Goal: Task Accomplishment & Management: Manage account settings

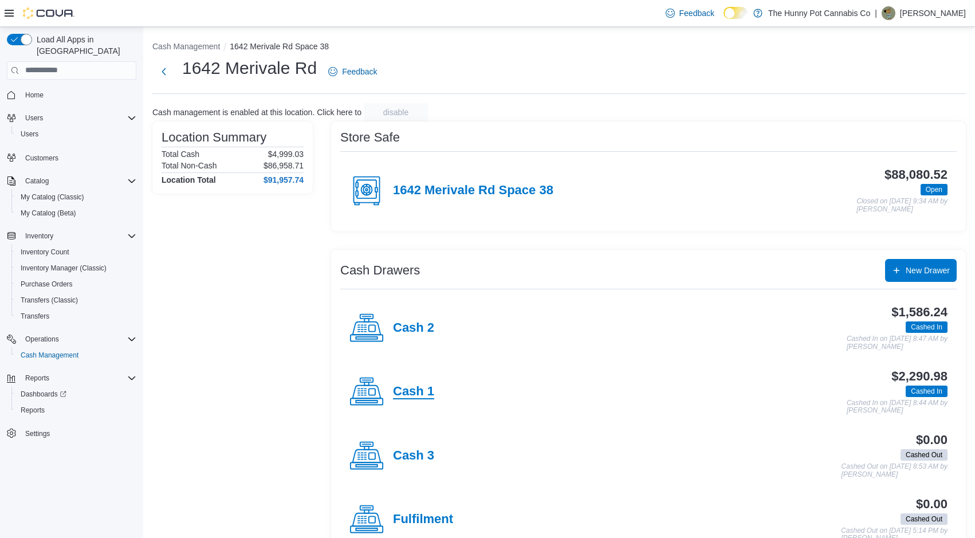
click at [422, 395] on h4 "Cash 1" at bounding box center [413, 391] width 41 height 15
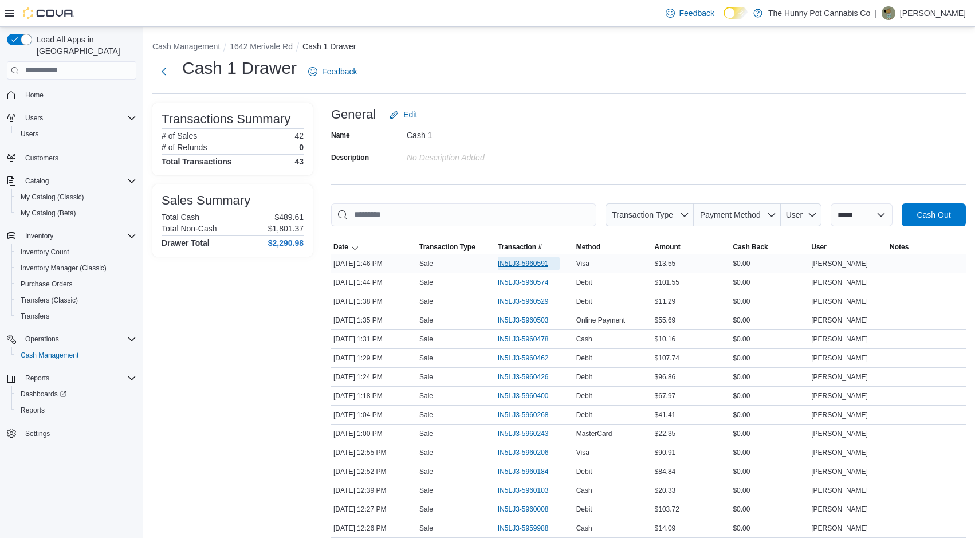
click at [540, 262] on span "IN5LJ3-5960591" at bounding box center [523, 263] width 51 height 9
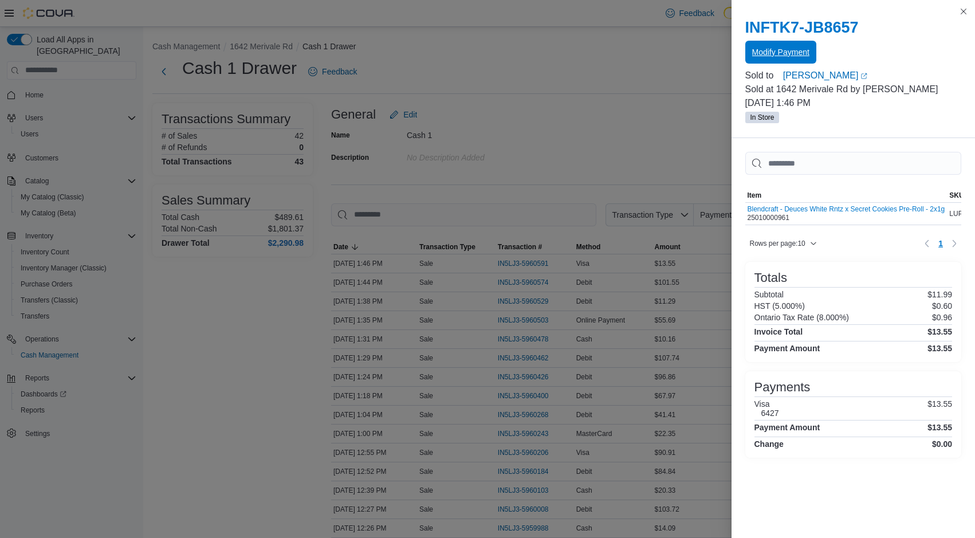
click at [782, 58] on span "Modify Payment" at bounding box center [780, 52] width 57 height 23
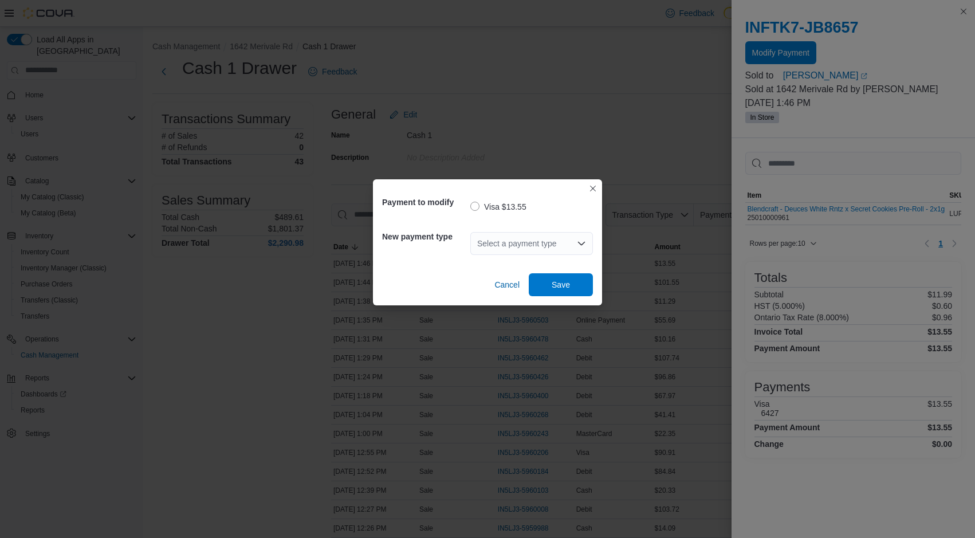
click at [580, 244] on icon "Open list of options" at bounding box center [581, 242] width 7 height 3
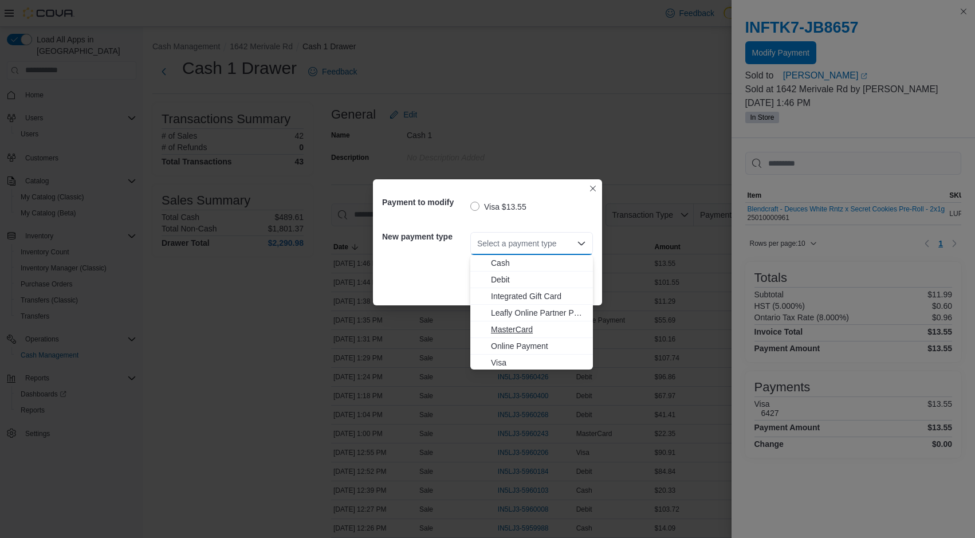
click at [518, 332] on span "MasterCard" at bounding box center [538, 329] width 95 height 11
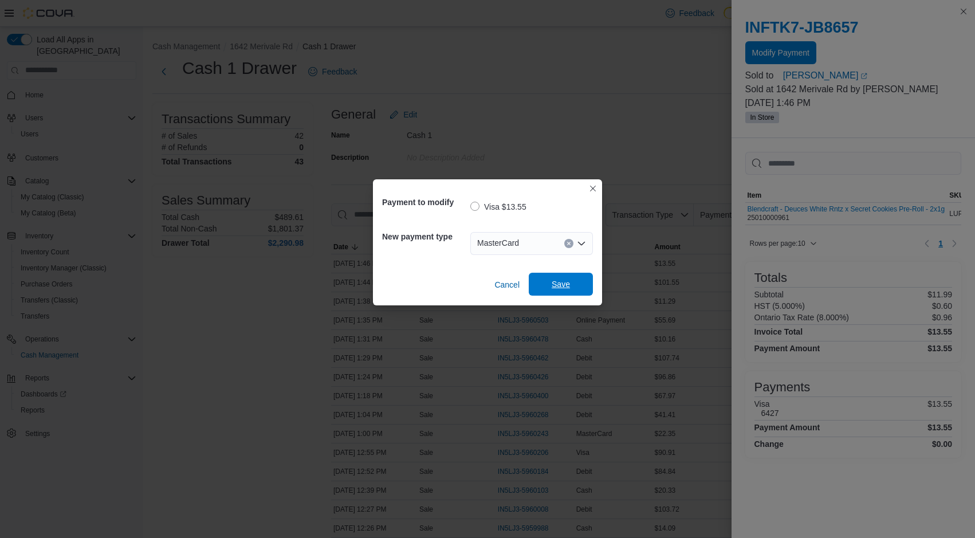
click at [562, 289] on span "Save" at bounding box center [561, 283] width 18 height 11
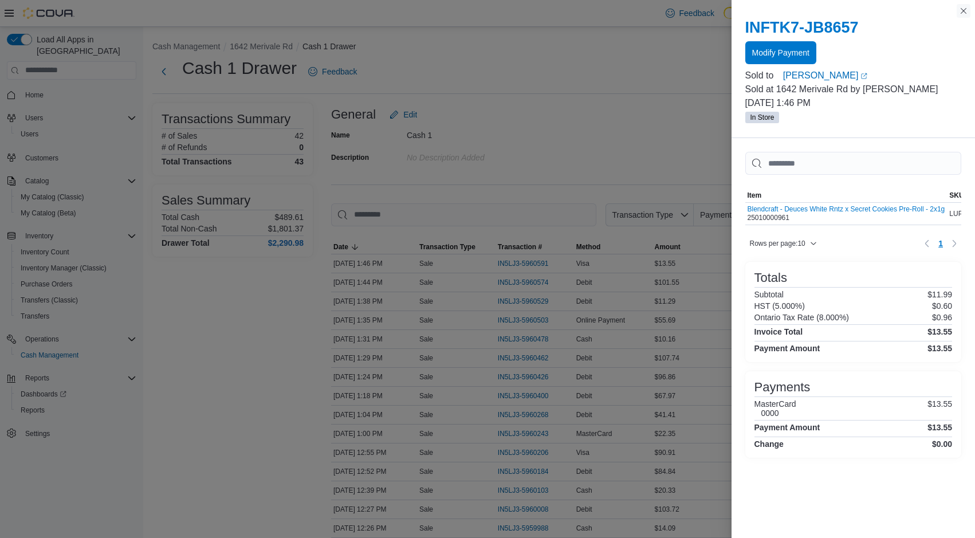
click at [965, 17] on button "Close this dialog" at bounding box center [964, 11] width 14 height 14
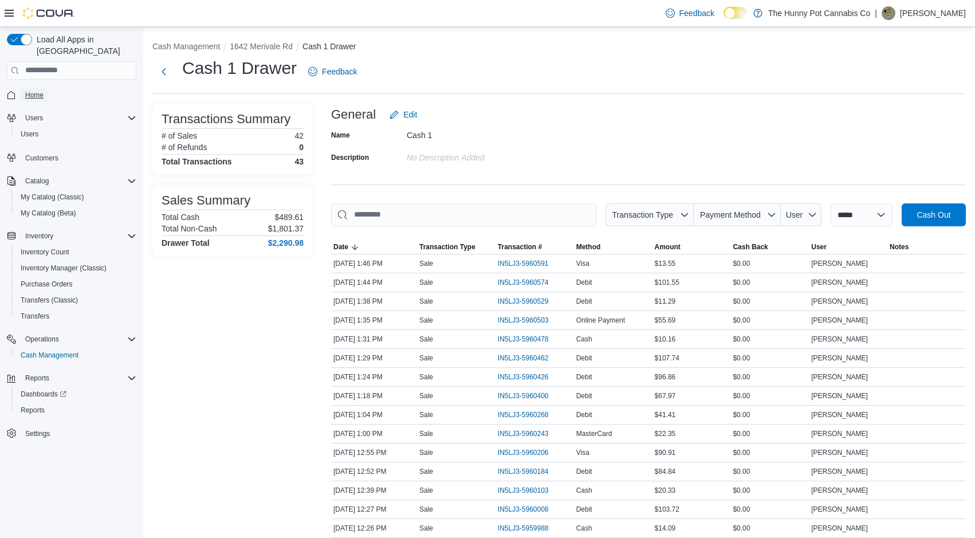
click at [43, 88] on span "Home" at bounding box center [34, 95] width 18 height 14
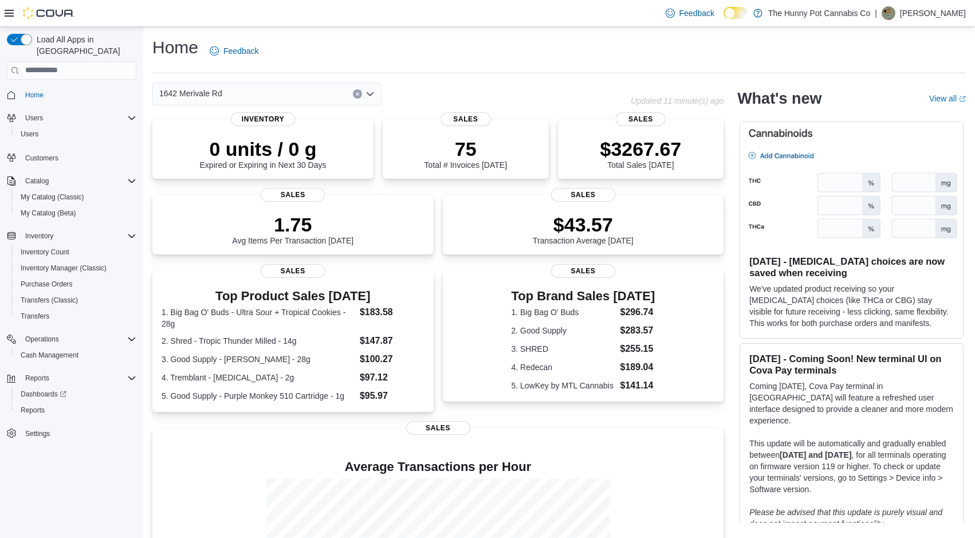
click at [438, 233] on div "1.75 Avg Items Per Transaction [DATE] Sales $43.57 Transaction Average [DATE] S…" at bounding box center [437, 226] width 571 height 62
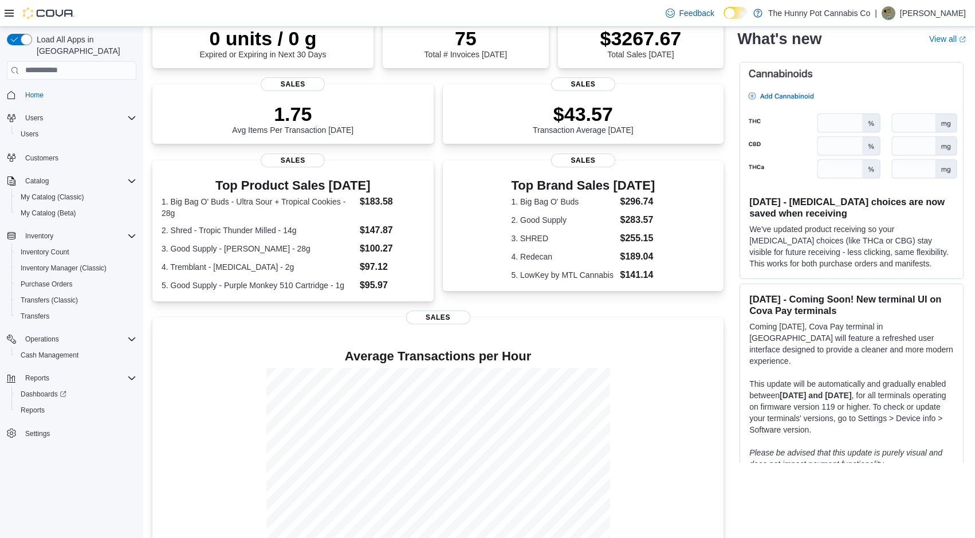
scroll to position [135, 0]
